Goal: Information Seeking & Learning: Learn about a topic

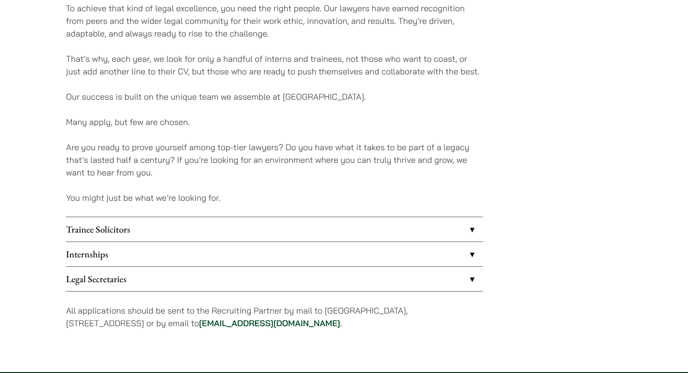
scroll to position [697, 0]
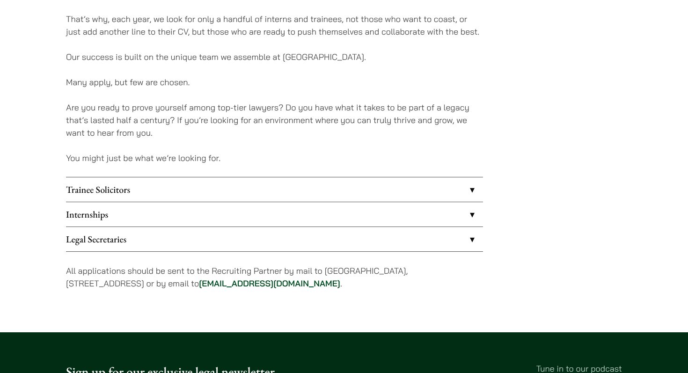
click at [279, 184] on link "Trainee Solicitors" at bounding box center [274, 189] width 417 height 24
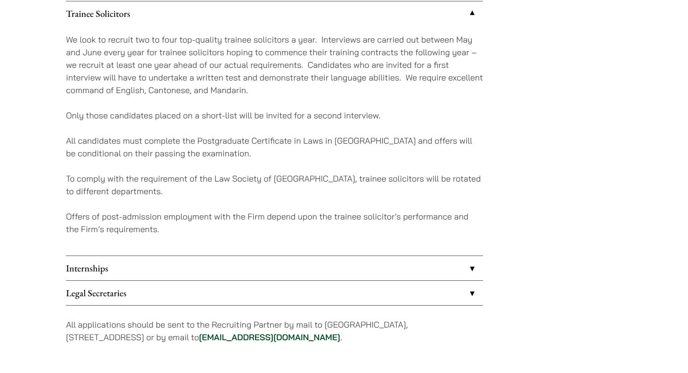
scroll to position [871, 0]
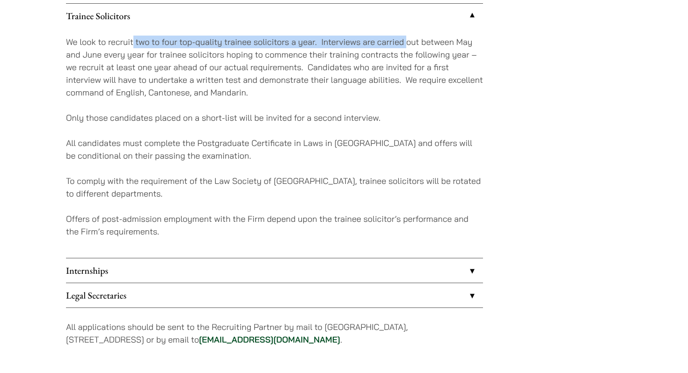
drag, startPoint x: 132, startPoint y: 44, endPoint x: 405, endPoint y: 37, distance: 273.3
click at [405, 37] on p "We look to recruit two to four top-quality trainee solicitors a year. Interview…" at bounding box center [274, 67] width 417 height 63
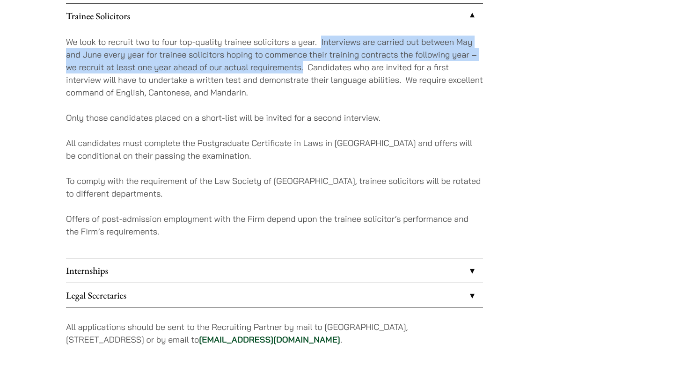
drag, startPoint x: 320, startPoint y: 43, endPoint x: 303, endPoint y: 68, distance: 30.2
click at [303, 68] on p "We look to recruit two to four top-quality trainee solicitors a year. Interview…" at bounding box center [274, 67] width 417 height 63
copy p "Interviews are carried out between May and June every year for trainee solicito…"
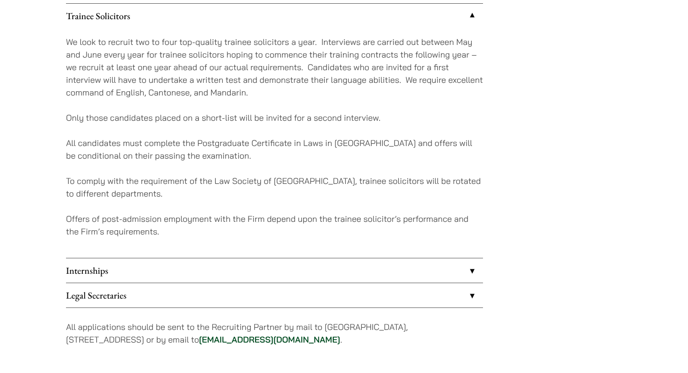
click at [316, 69] on p "We look to recruit two to four top-quality trainee solicitors a year. Interview…" at bounding box center [274, 67] width 417 height 63
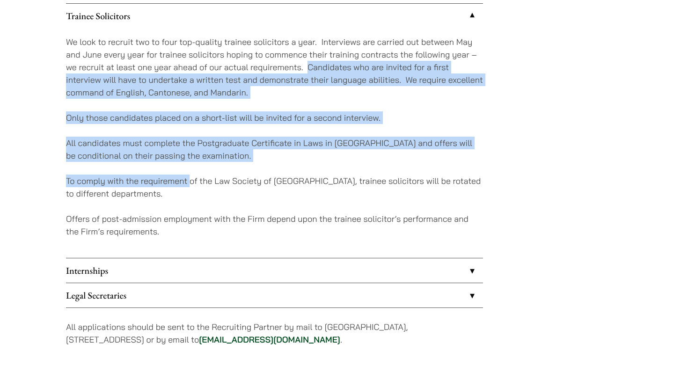
drag, startPoint x: 307, startPoint y: 67, endPoint x: 190, endPoint y: 185, distance: 166.1
click at [190, 185] on div "We look to recruit two to four top-quality trainee solicitors a year. Interview…" at bounding box center [274, 143] width 417 height 230
click at [190, 185] on p "To comply with the requirement of the Law Society of [GEOGRAPHIC_DATA], trainee…" at bounding box center [274, 187] width 417 height 25
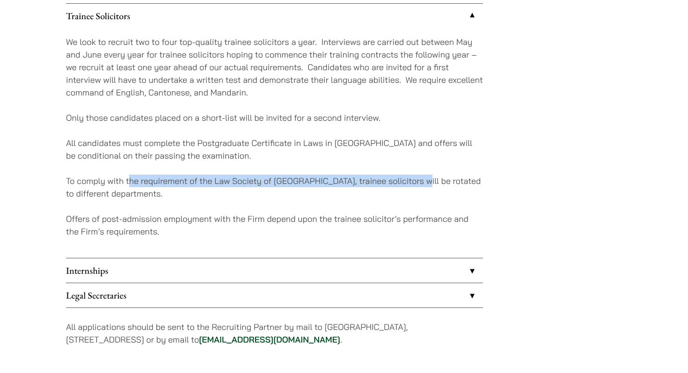
drag, startPoint x: 128, startPoint y: 184, endPoint x: 418, endPoint y: 184, distance: 290.1
click at [418, 184] on p "To comply with the requirement of the Law Society of [GEOGRAPHIC_DATA], trainee…" at bounding box center [274, 187] width 417 height 25
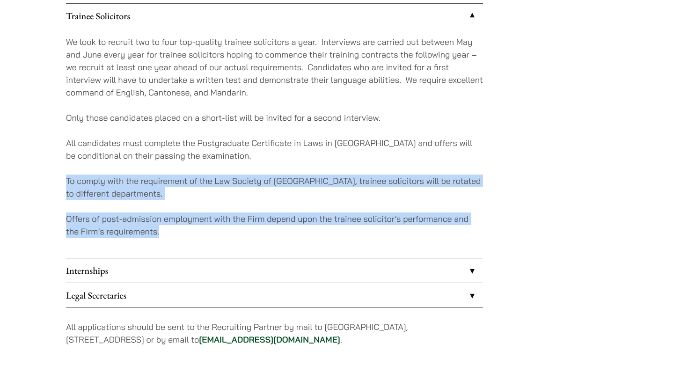
drag, startPoint x: 60, startPoint y: 181, endPoint x: 341, endPoint y: 229, distance: 284.3
click at [341, 229] on p "Offers of post-admission employment with the Firm depend upon the trainee solic…" at bounding box center [274, 224] width 417 height 25
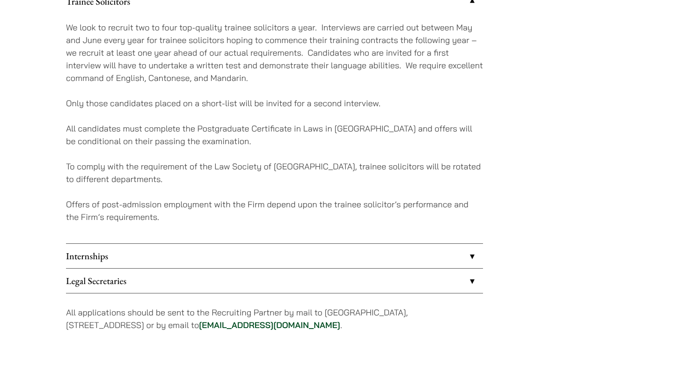
scroll to position [913, 0]
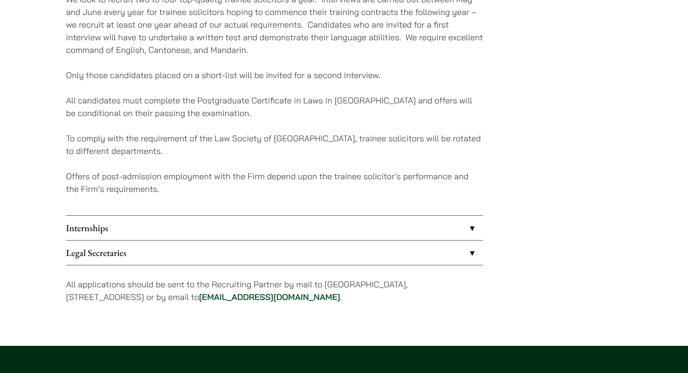
click at [291, 217] on link "Internships" at bounding box center [274, 228] width 417 height 24
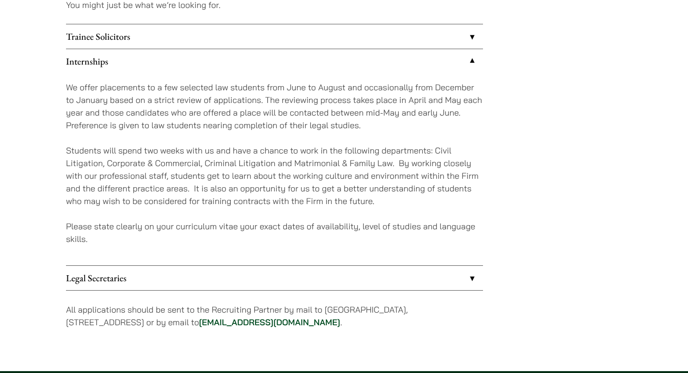
scroll to position [847, 0]
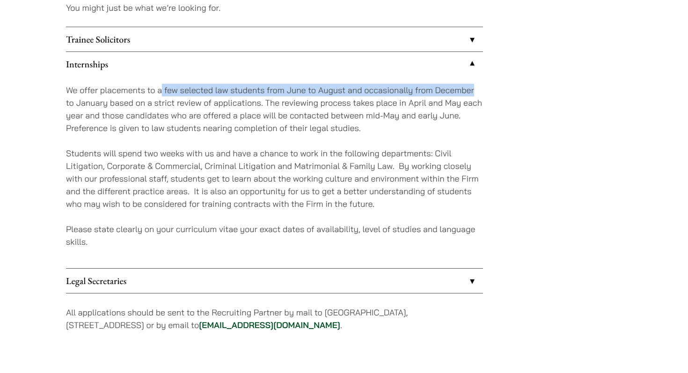
drag, startPoint x: 162, startPoint y: 90, endPoint x: 478, endPoint y: 90, distance: 315.8
click at [478, 90] on p "We offer placements to a few selected law students from June to August and occa…" at bounding box center [274, 109] width 417 height 51
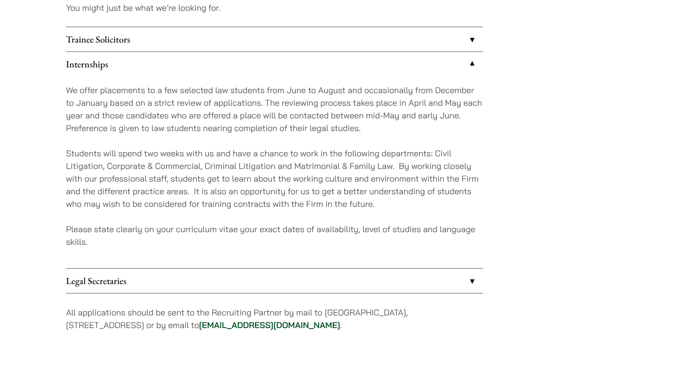
click at [219, 105] on p "We offer placements to a few selected law students from June to August and occa…" at bounding box center [274, 109] width 417 height 51
drag, startPoint x: 182, startPoint y: 101, endPoint x: 353, endPoint y: 101, distance: 171.2
click at [353, 101] on p "We offer placements to a few selected law students from June to August and occa…" at bounding box center [274, 109] width 417 height 51
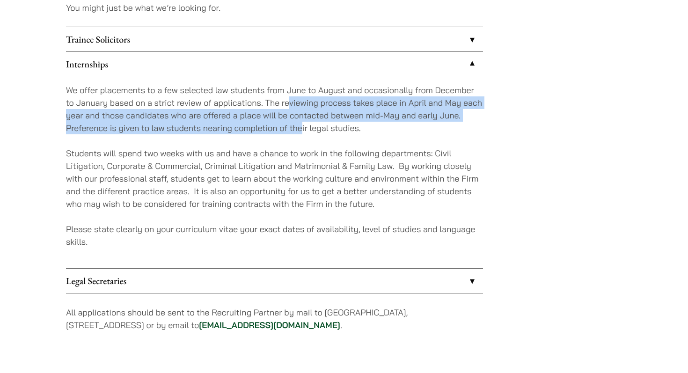
drag, startPoint x: 289, startPoint y: 103, endPoint x: 302, endPoint y: 131, distance: 30.4
click at [302, 131] on p "We offer placements to a few selected law students from June to August and occa…" at bounding box center [274, 109] width 417 height 51
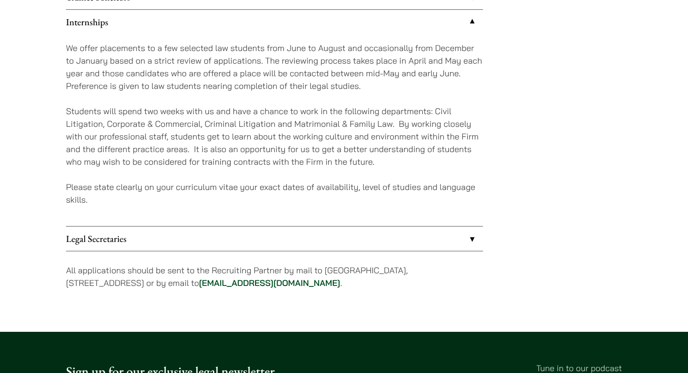
scroll to position [904, 0]
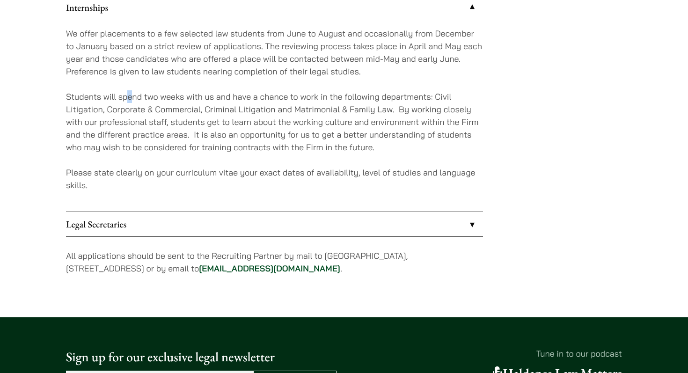
drag, startPoint x: 129, startPoint y: 97, endPoint x: 363, endPoint y: 97, distance: 234.4
click at [182, 97] on p "Students will spend two weeks with us and have a chance to work in the followin…" at bounding box center [274, 121] width 417 height 63
click at [395, 97] on p "Students will spend two weeks with us and have a chance to work in the followin…" at bounding box center [274, 121] width 417 height 63
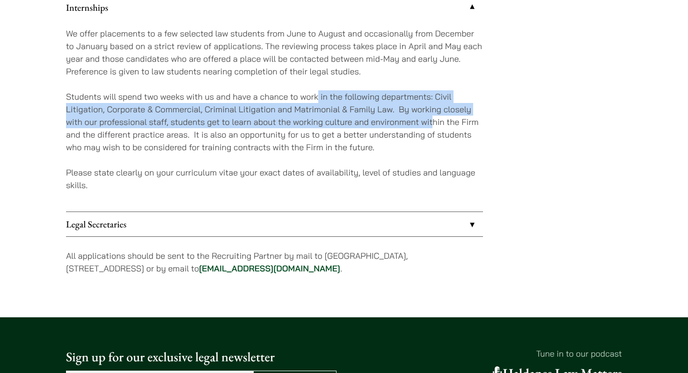
drag, startPoint x: 362, startPoint y: 97, endPoint x: 432, endPoint y: 119, distance: 74.1
click at [432, 119] on p "Students will spend two weeks with us and have a chance to work in the followin…" at bounding box center [274, 121] width 417 height 63
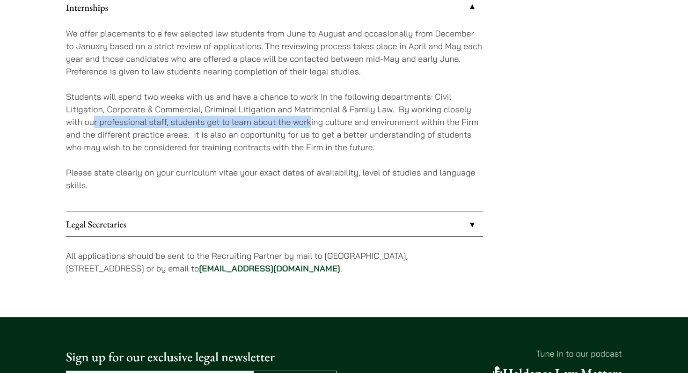
drag, startPoint x: 94, startPoint y: 122, endPoint x: 311, endPoint y: 122, distance: 217.6
click at [311, 122] on p "Students will spend two weeks with us and have a chance to work in the followin…" at bounding box center [274, 121] width 417 height 63
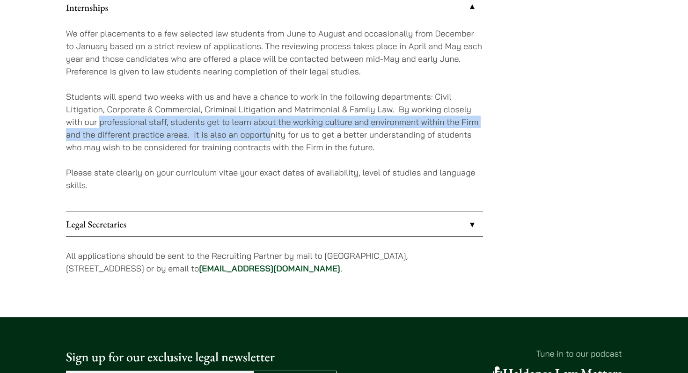
drag, startPoint x: 99, startPoint y: 124, endPoint x: 273, endPoint y: 134, distance: 174.3
click at [273, 134] on p "Students will spend two weeks with us and have a chance to work in the followin…" at bounding box center [274, 121] width 417 height 63
click at [275, 139] on p "Students will spend two weeks with us and have a chance to work in the followin…" at bounding box center [274, 121] width 417 height 63
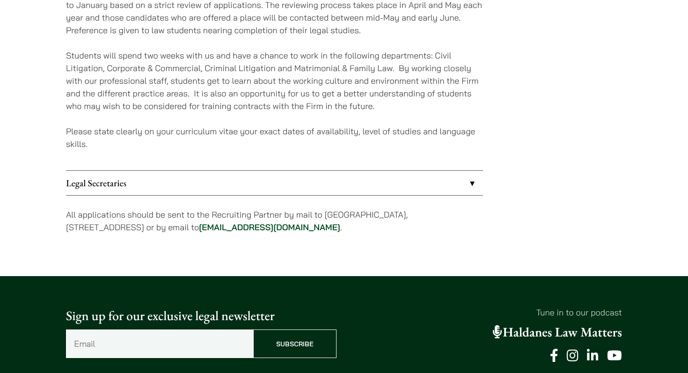
scroll to position [931, 0]
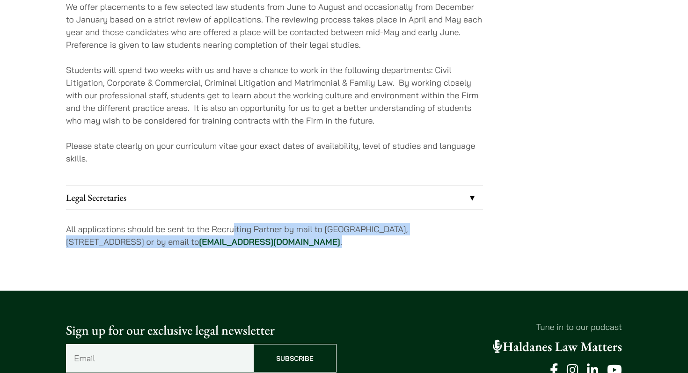
drag, startPoint x: 233, startPoint y: 227, endPoint x: 411, endPoint y: 252, distance: 179.1
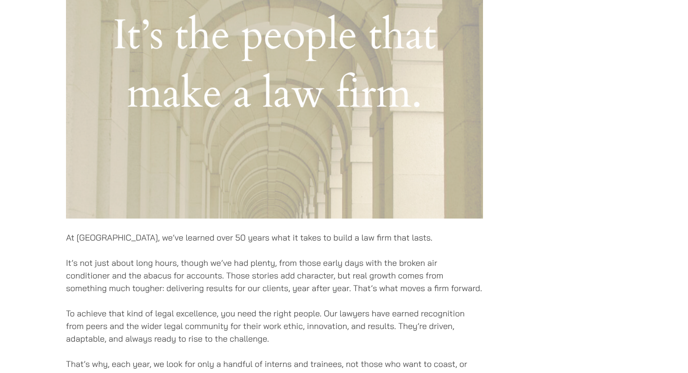
scroll to position [461, 0]
